Goal: Communication & Community: Share content

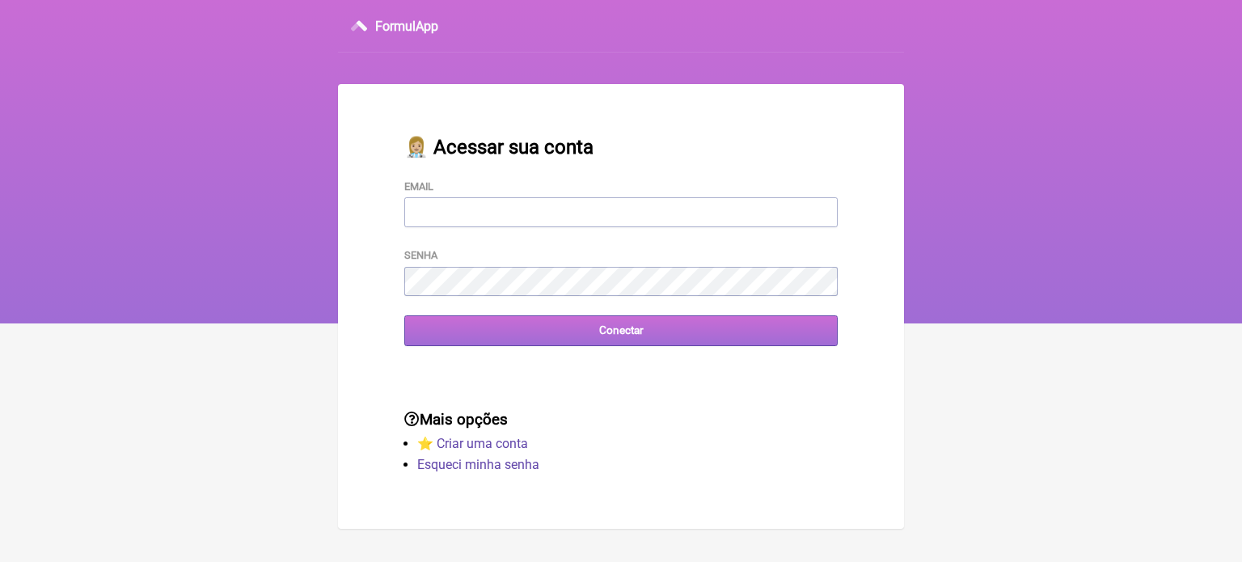
type input "[EMAIL_ADDRESS][DOMAIN_NAME]"
click at [594, 335] on input "Conectar" at bounding box center [620, 330] width 433 height 30
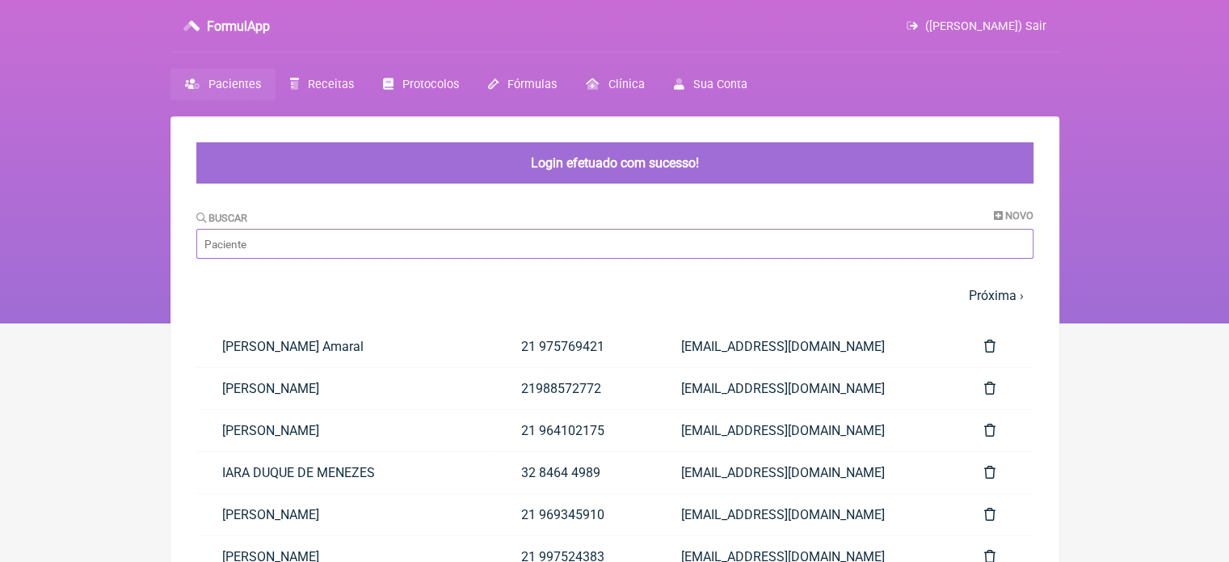
click at [359, 238] on input "Buscar" at bounding box center [614, 244] width 837 height 30
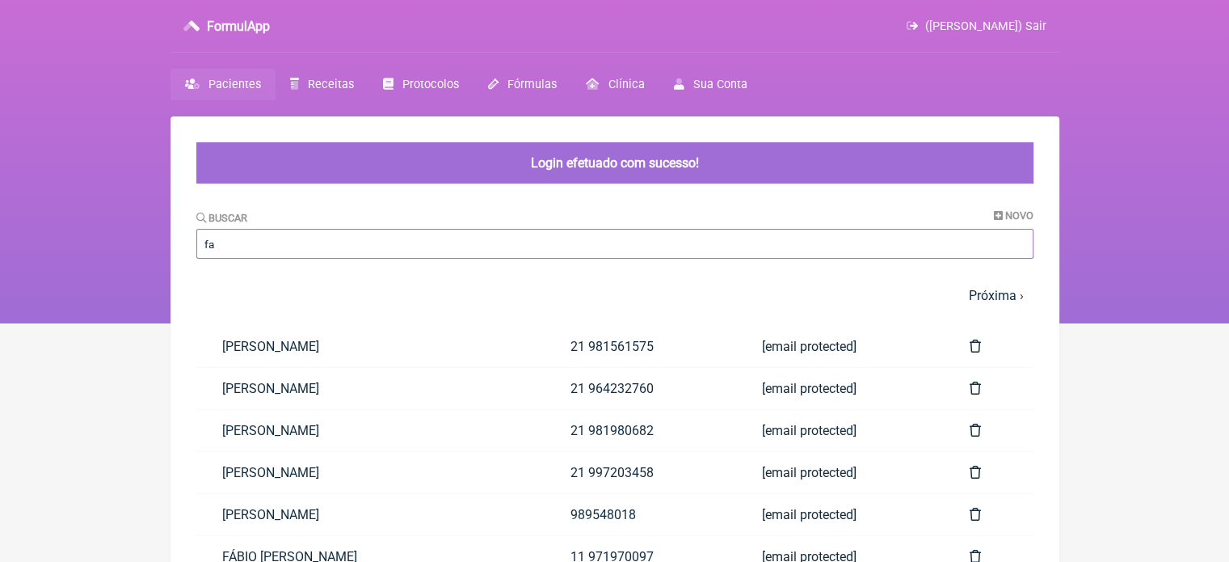
type input "f"
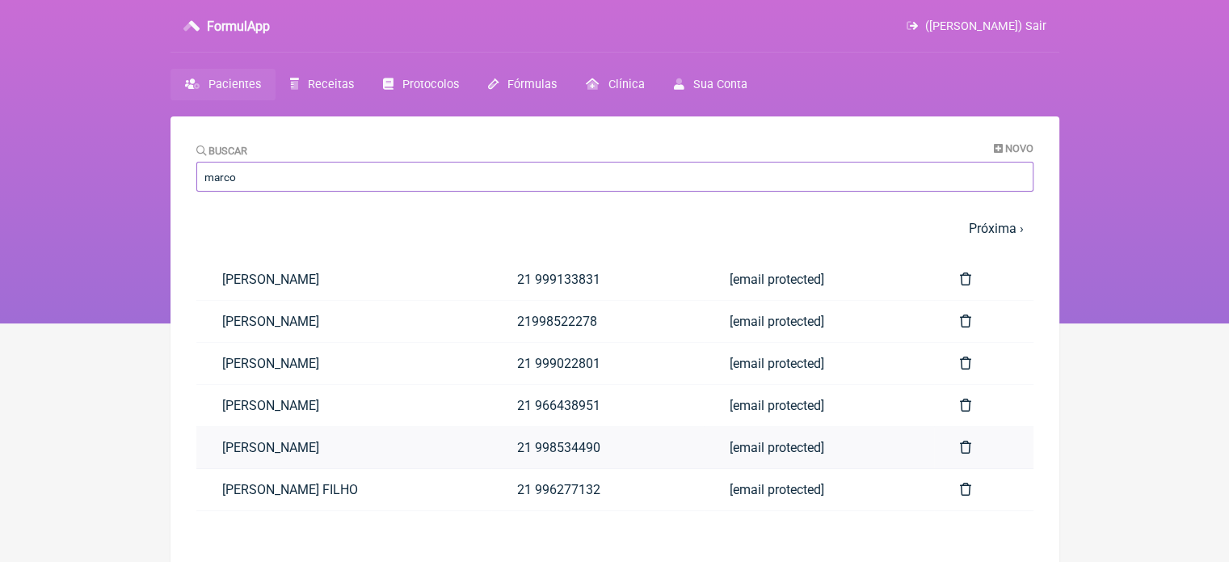
type input "marco"
click at [276, 449] on link "Marco da Costa Carvalho" at bounding box center [343, 447] width 295 height 41
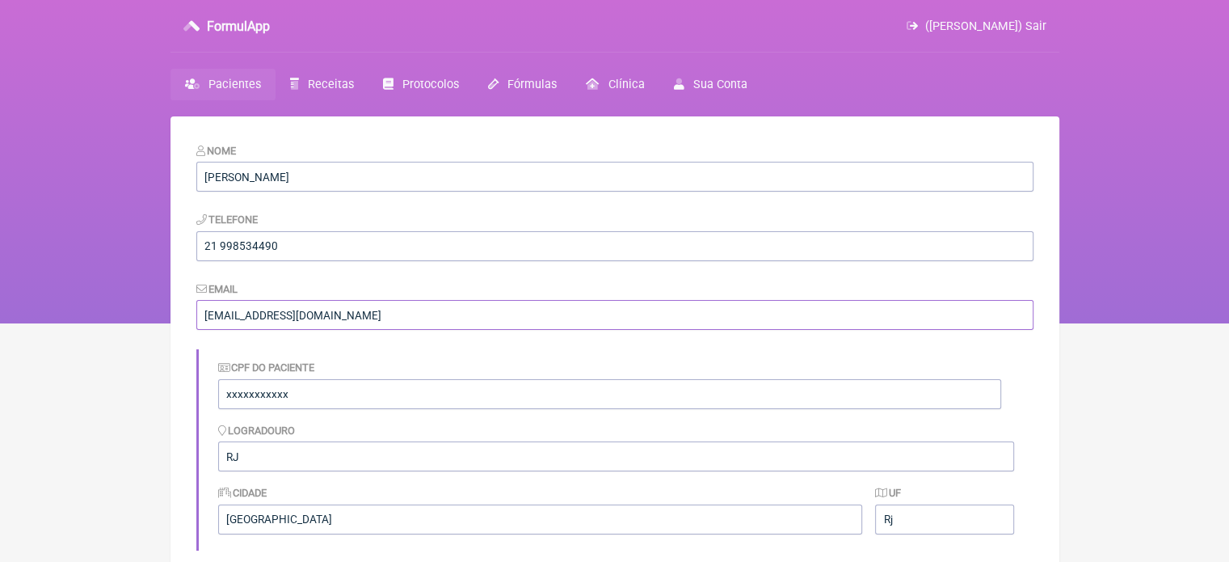
click at [454, 326] on input "[EMAIL_ADDRESS][DOMAIN_NAME]" at bounding box center [614, 315] width 837 height 30
type input "v"
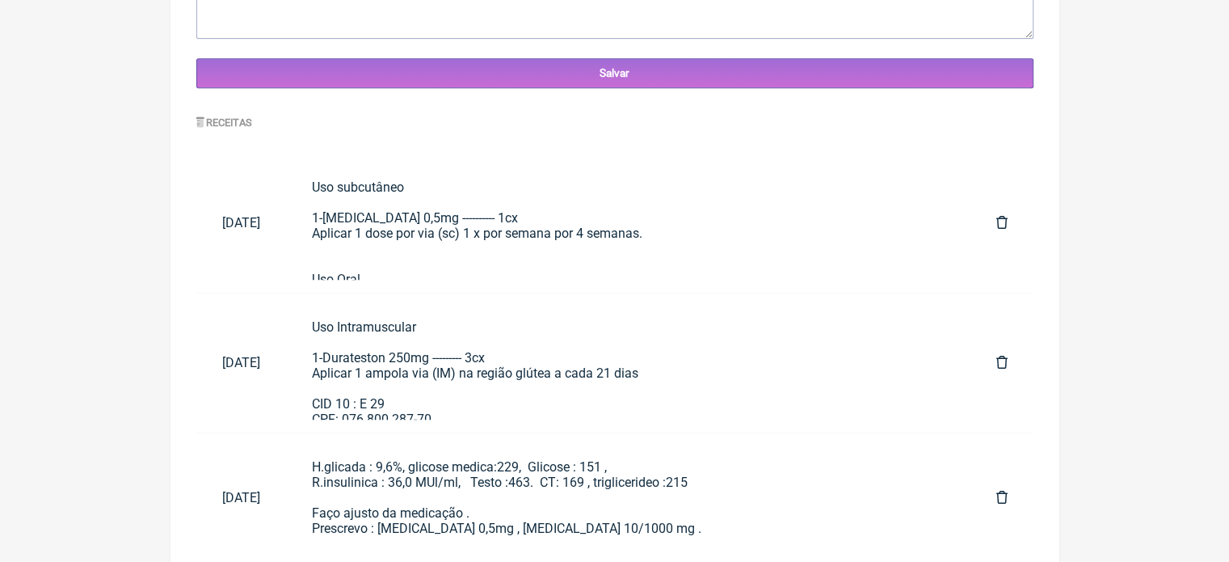
scroll to position [718, 0]
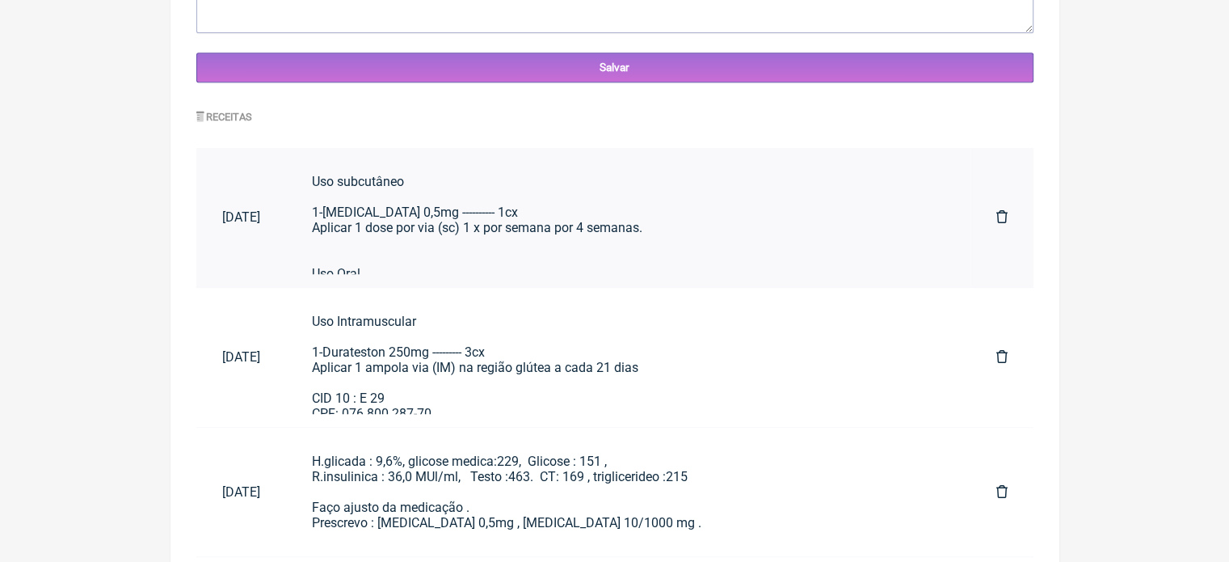
type input "costamarcorj@gmail.com"
click at [653, 206] on div "Uso subcutâneo 1-Wegovy 0,5mg ---------- 1cx Aplicar 1 dose por via (sc) 1 x po…" at bounding box center [628, 281] width 633 height 215
click at [456, 365] on div "Uso Intramuscular 1-Durateston 250mg --------- 3cx Aplicar 1 ampola via (IM) na…" at bounding box center [628, 368] width 633 height 108
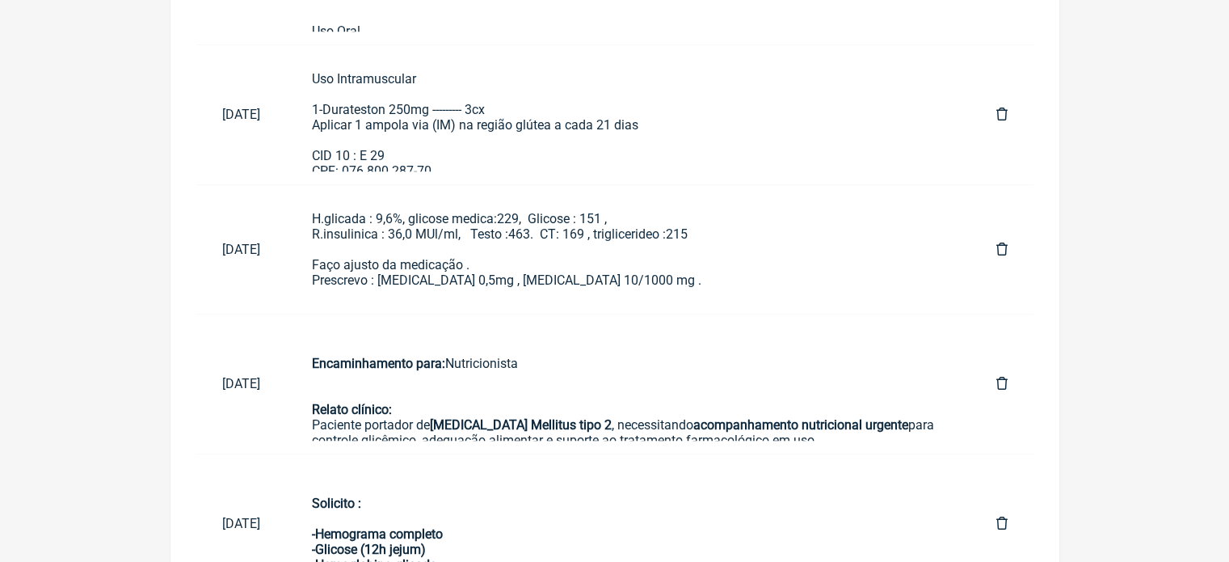
scroll to position [968, 0]
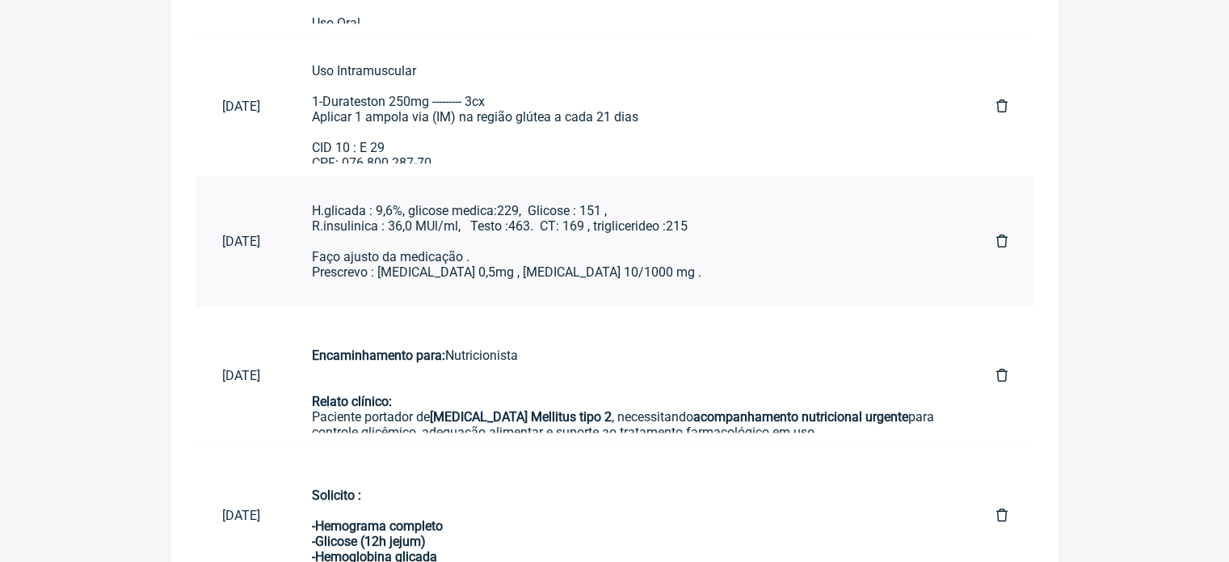
click at [419, 211] on div "H.glicada : 9,6%, glicose medica:229, Glicose : 151 , R.insulinica : 36,0 MUl/m…" at bounding box center [628, 241] width 633 height 77
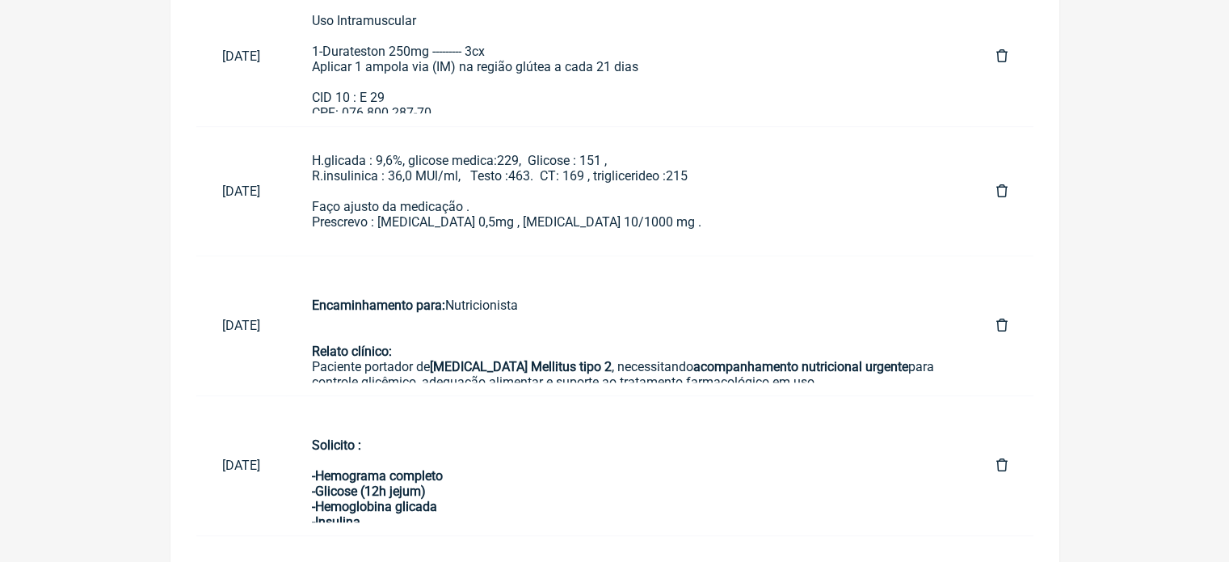
scroll to position [1031, 0]
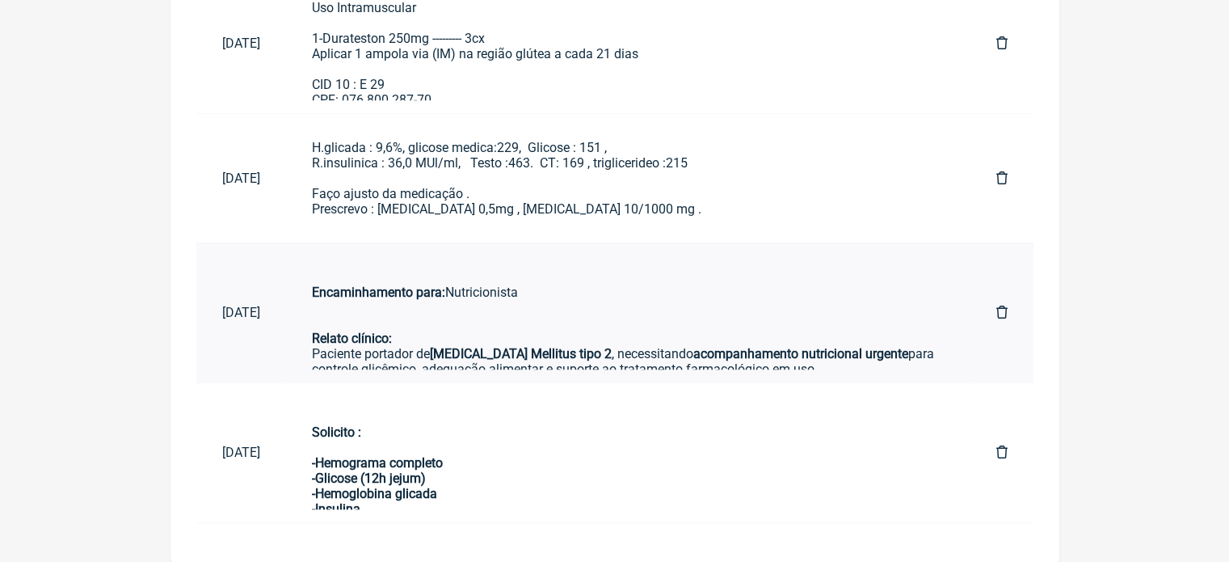
click at [437, 302] on div "Encaminhamento para: Nutricionista" at bounding box center [628, 292] width 633 height 46
click at [724, 455] on div "Solicito : -Hemograma completo -Glicose (12h jejum) -Hemoglobina glicada -Insul…" at bounding box center [628, 478] width 633 height 138
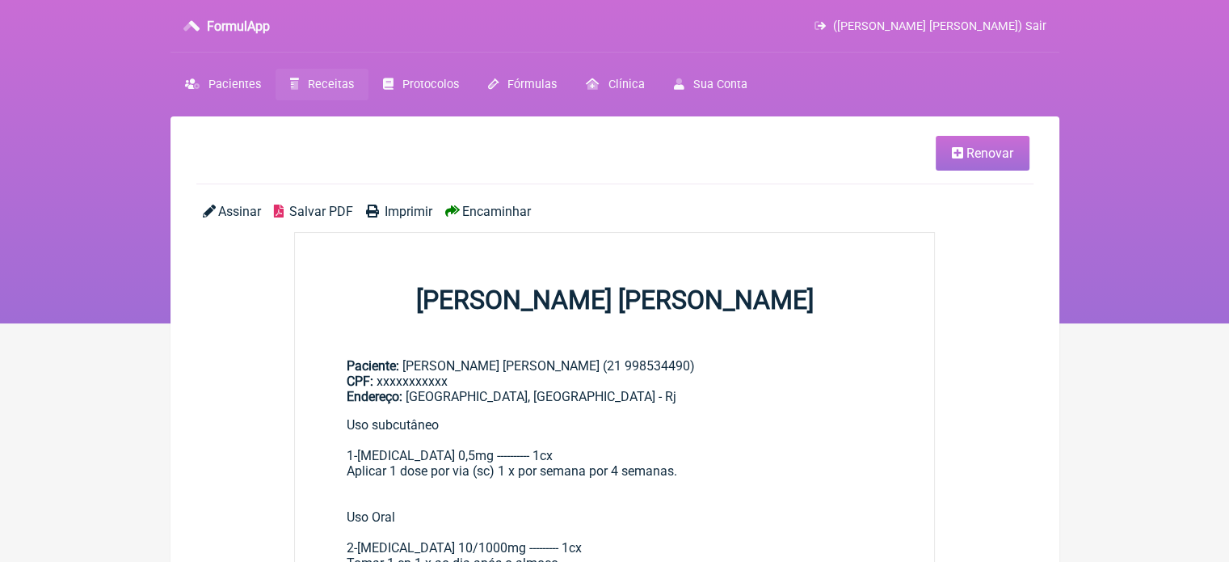
click at [483, 213] on span "Encaminhar" at bounding box center [496, 211] width 69 height 15
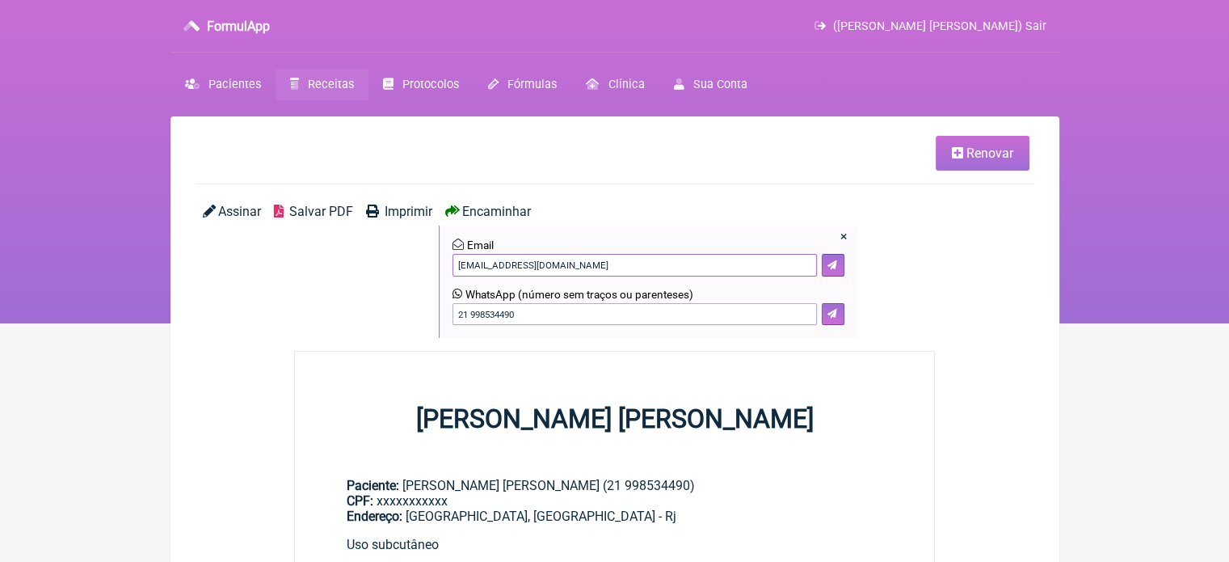
click at [621, 258] on input"] "[EMAIL_ADDRESS][DOMAIN_NAME]" at bounding box center [635, 265] width 365 height 23
type input"] "v"
type input"] "costamarcorj@gmail.com"
click at [837, 268] on icon at bounding box center [833, 265] width 10 height 10
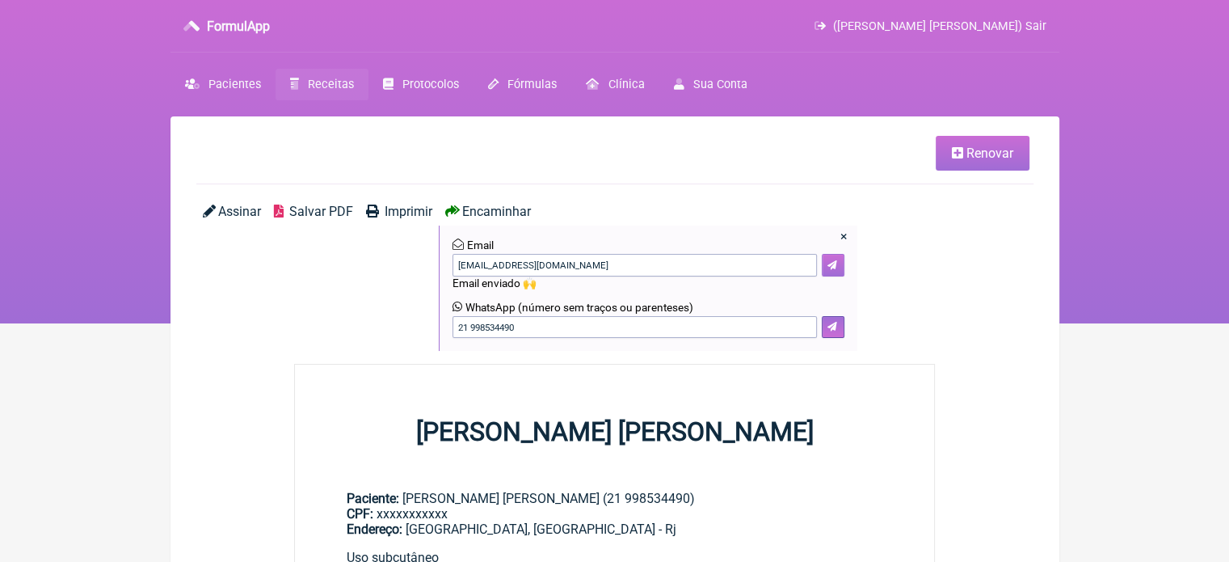
click at [826, 265] on button at bounding box center [833, 265] width 23 height 23
click at [829, 263] on icon at bounding box center [833, 265] width 10 height 10
click at [837, 263] on icon at bounding box center [833, 265] width 10 height 10
click at [825, 329] on button at bounding box center [833, 327] width 23 height 23
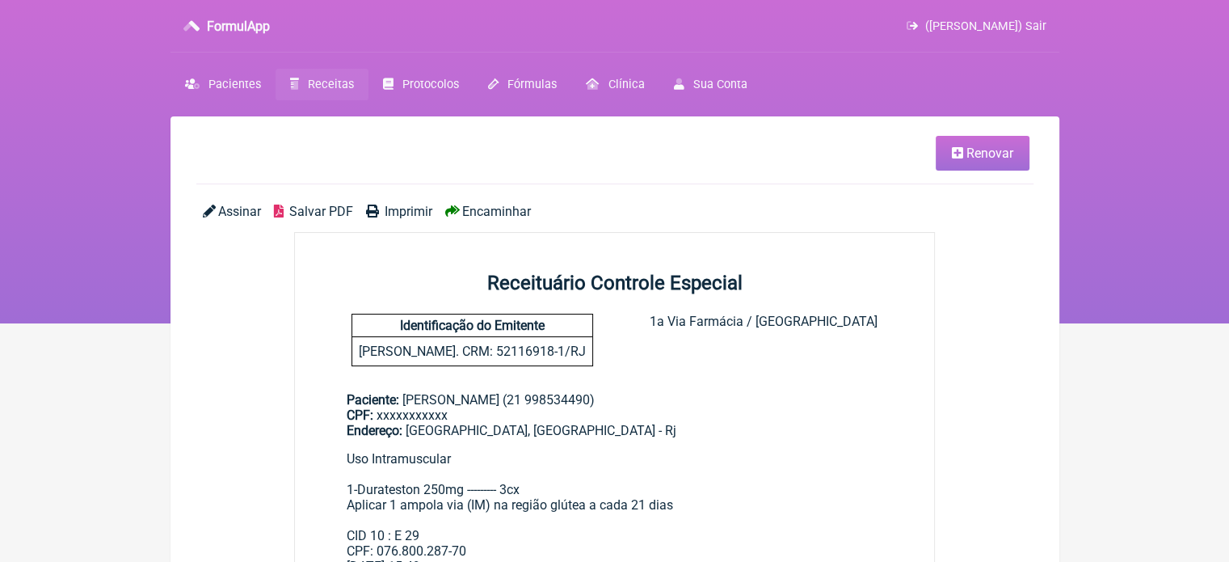
click at [493, 209] on span "Encaminhar" at bounding box center [496, 211] width 69 height 15
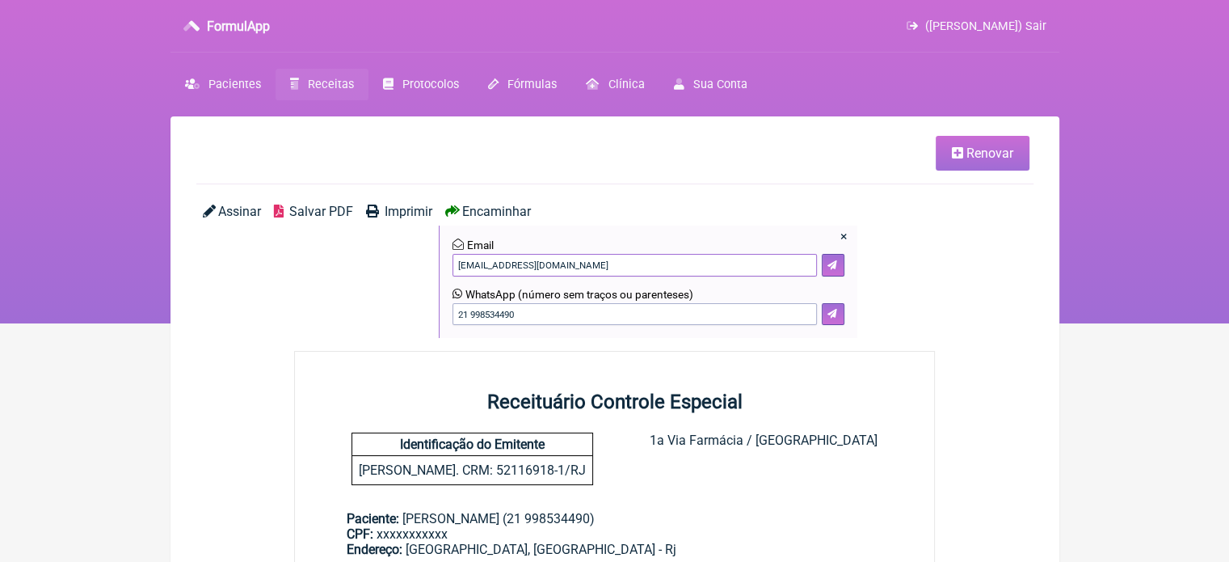
click at [691, 261] on input"] "[EMAIL_ADDRESS][DOMAIN_NAME]" at bounding box center [635, 265] width 365 height 23
type input"] "v"
type input"] "[EMAIL_ADDRESS][DOMAIN_NAME]"
click at [833, 261] on icon at bounding box center [833, 265] width 10 height 10
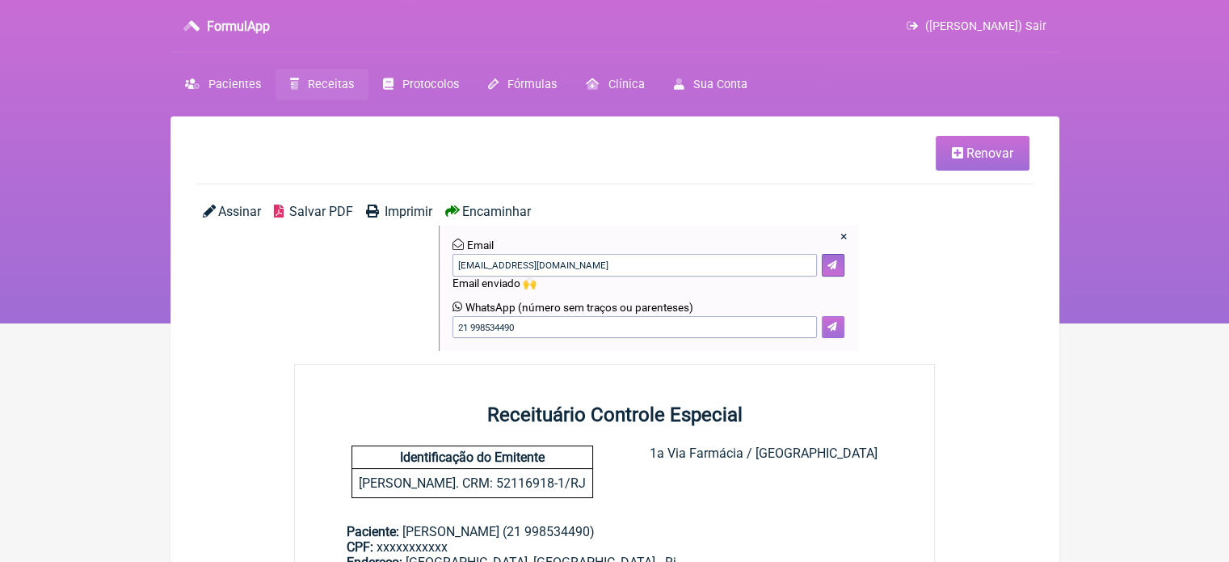
click at [829, 325] on icon at bounding box center [833, 327] width 10 height 10
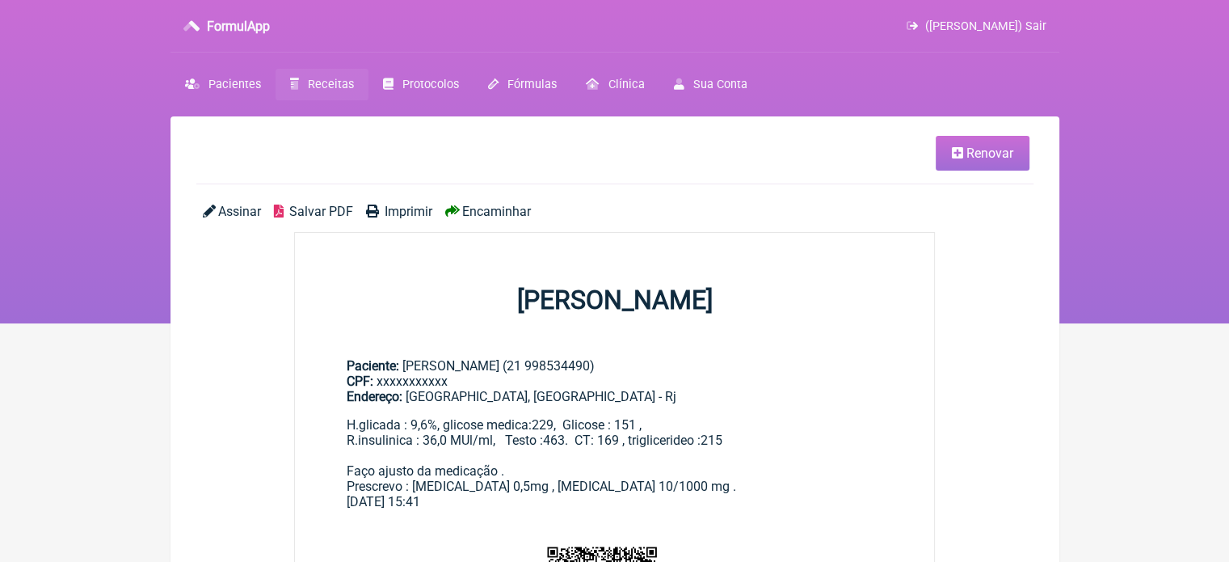
click at [483, 210] on span "Encaminhar" at bounding box center [496, 211] width 69 height 15
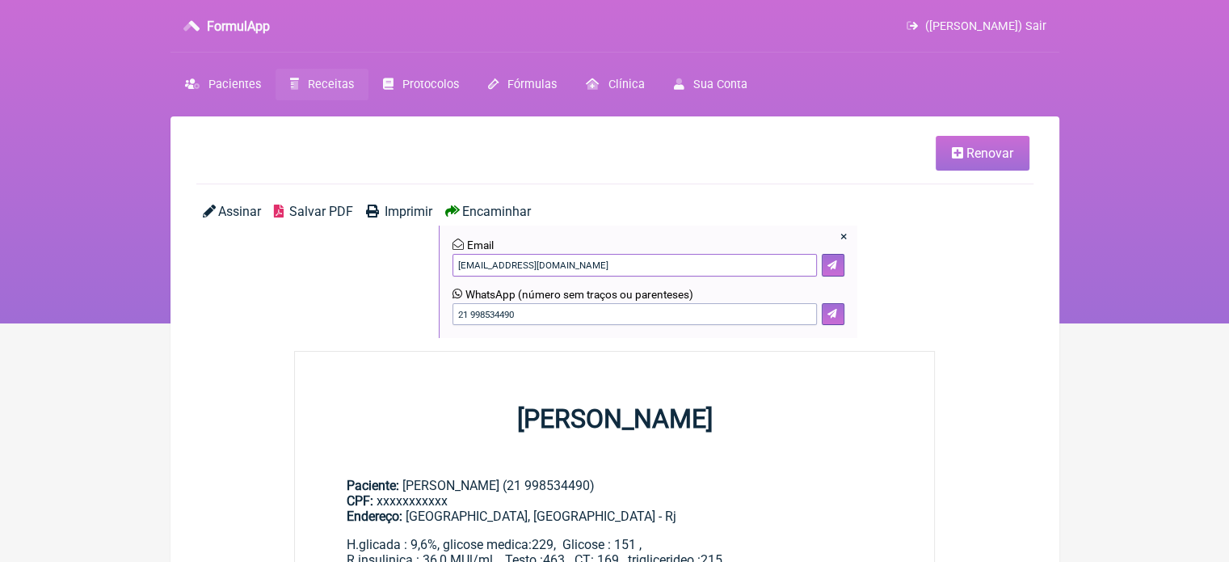
click at [593, 271] on input"] "[EMAIL_ADDRESS][DOMAIN_NAME]" at bounding box center [635, 265] width 365 height 23
type input"] "v"
type input"] "[EMAIL_ADDRESS][DOMAIN_NAME]"
click at [832, 268] on icon at bounding box center [833, 265] width 10 height 10
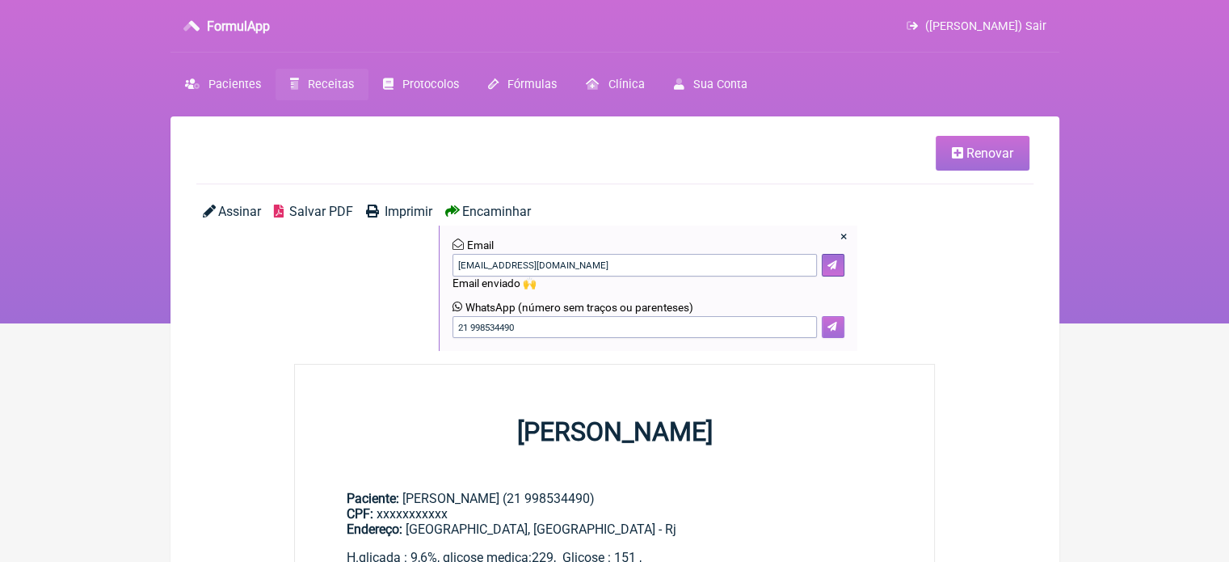
click at [831, 334] on button at bounding box center [833, 327] width 23 height 23
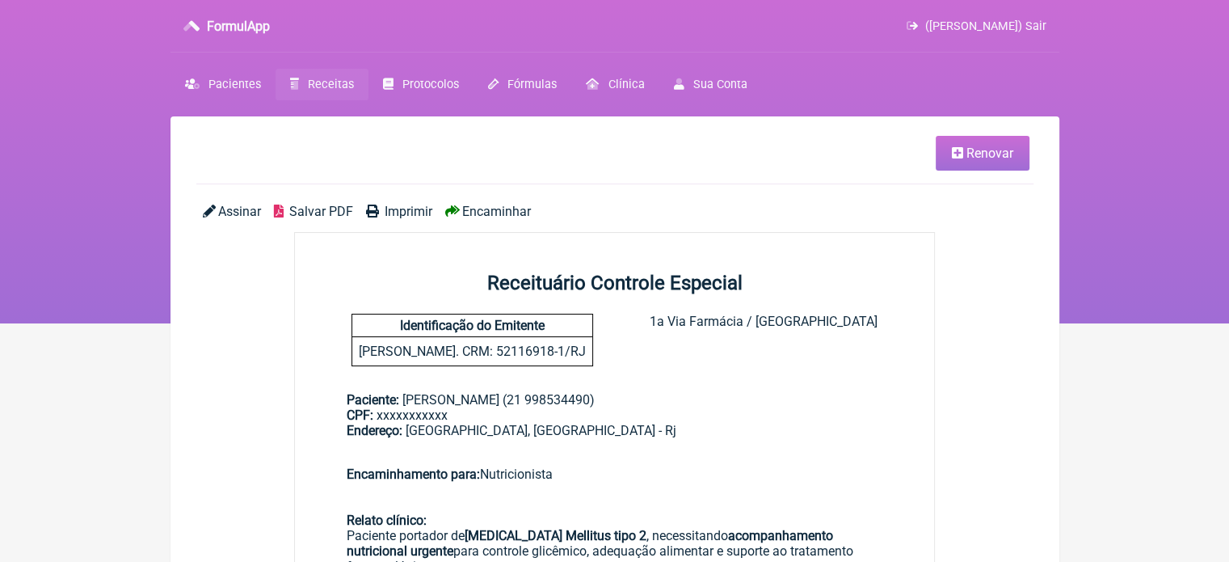
click at [498, 209] on span "Encaminhar" at bounding box center [496, 211] width 69 height 15
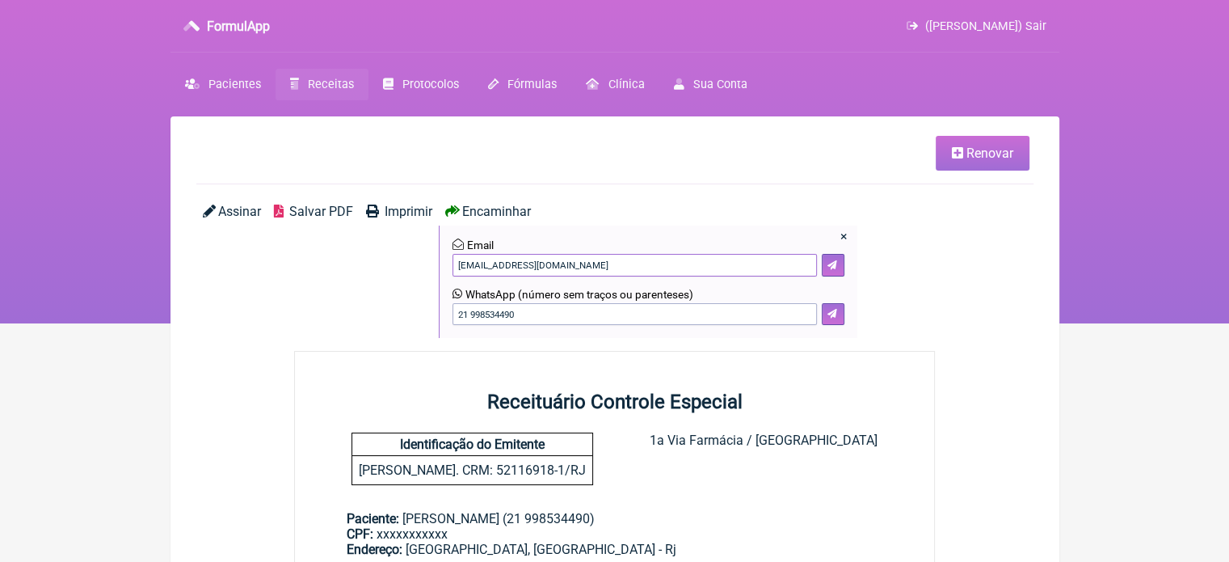
click at [605, 258] on input"] "[EMAIL_ADDRESS][DOMAIN_NAME]" at bounding box center [635, 265] width 365 height 23
type input"] "v"
type input"] "[EMAIL_ADDRESS][DOMAIN_NAME]"
click at [836, 261] on icon at bounding box center [833, 265] width 10 height 10
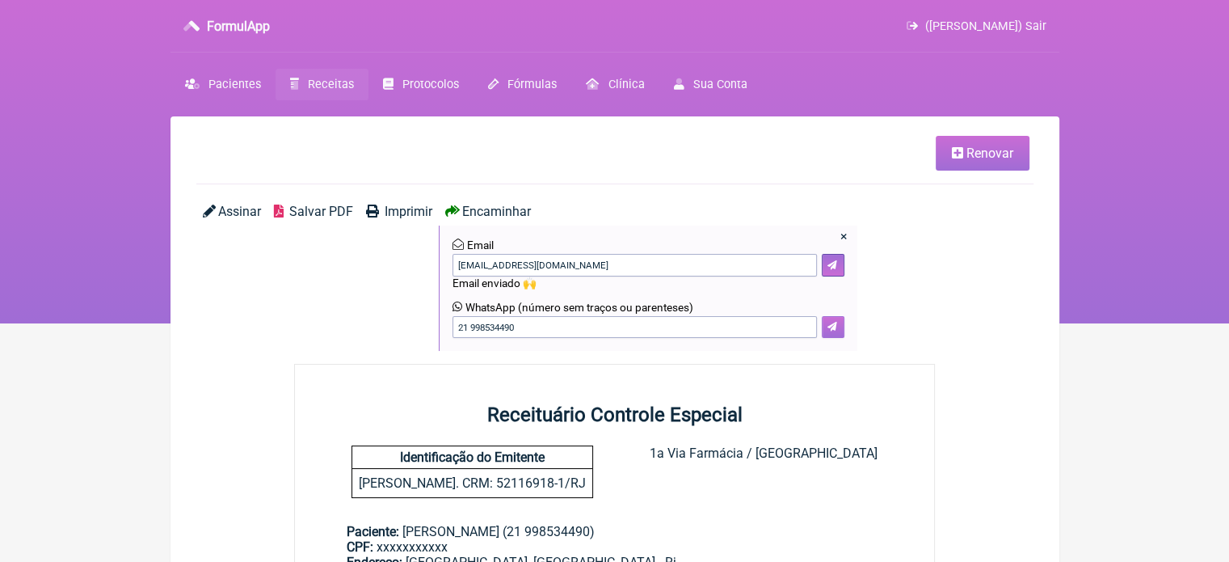
click at [833, 331] on icon at bounding box center [833, 327] width 10 height 10
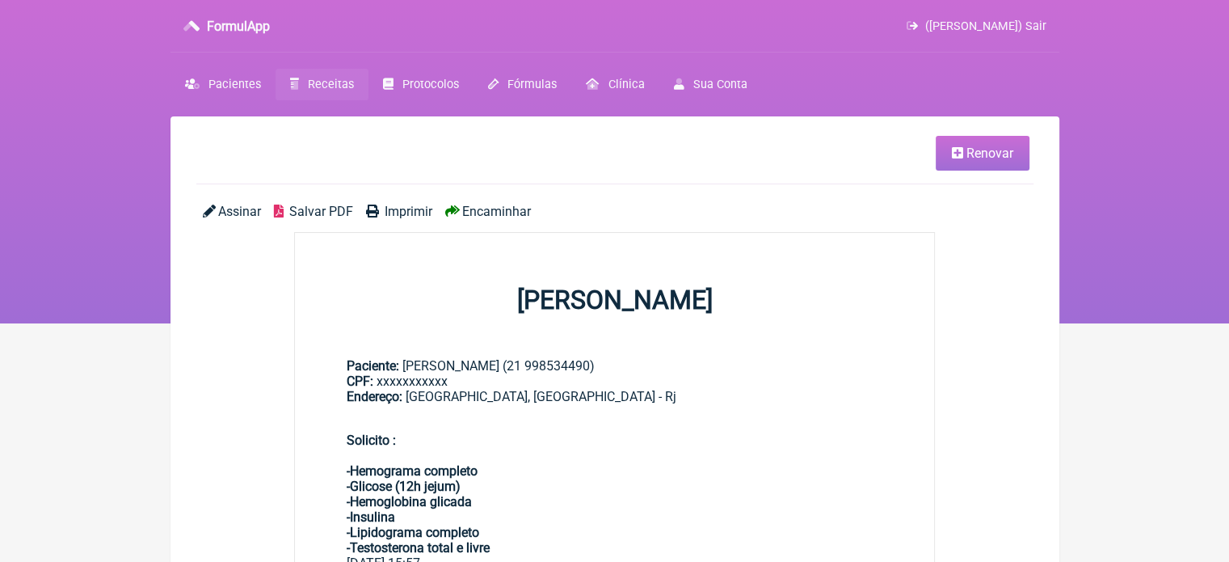
click at [504, 221] on div "Assinar Salvar PDF Imprimir Encaminhar" at bounding box center [614, 218] width 837 height 28
click at [501, 215] on span "Encaminhar" at bounding box center [496, 211] width 69 height 15
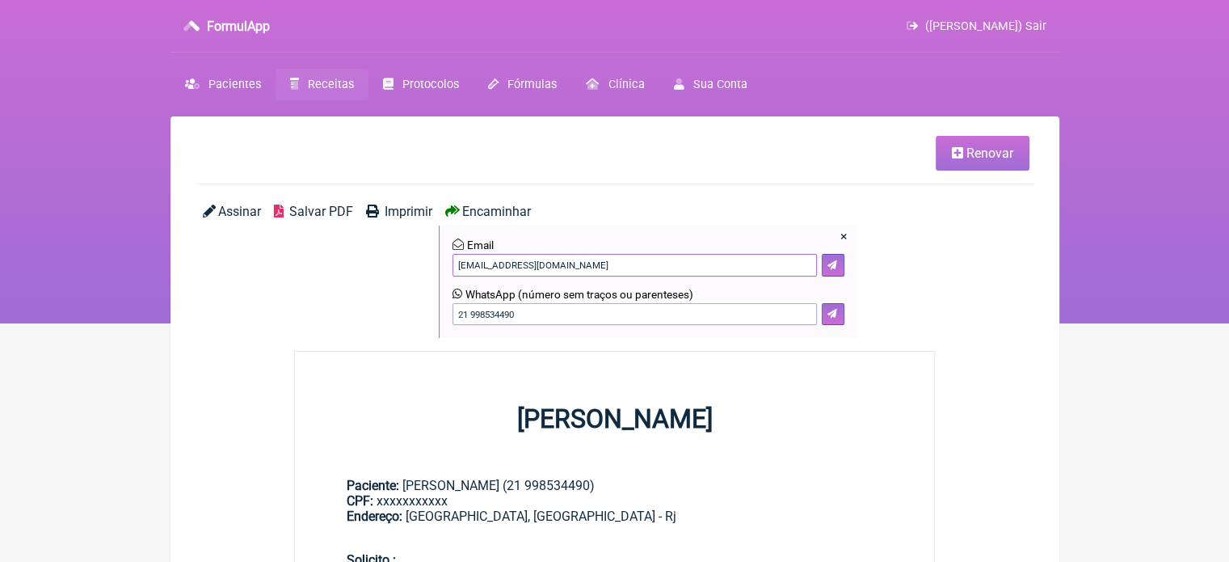
click at [605, 259] on input"] "[EMAIL_ADDRESS][DOMAIN_NAME]" at bounding box center [635, 265] width 365 height 23
type input"] "v"
type input"] "[EMAIL_ADDRESS][DOMAIN_NAME]"
click at [828, 261] on icon at bounding box center [833, 265] width 10 height 10
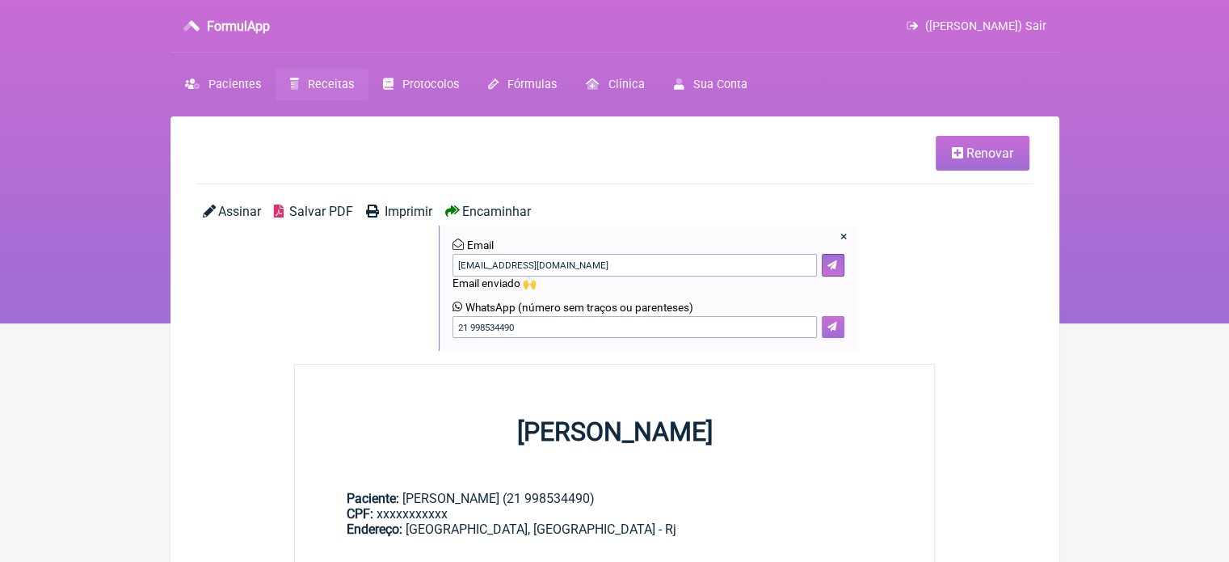
click at [834, 326] on icon at bounding box center [833, 327] width 10 height 10
